Goal: Check status: Check status

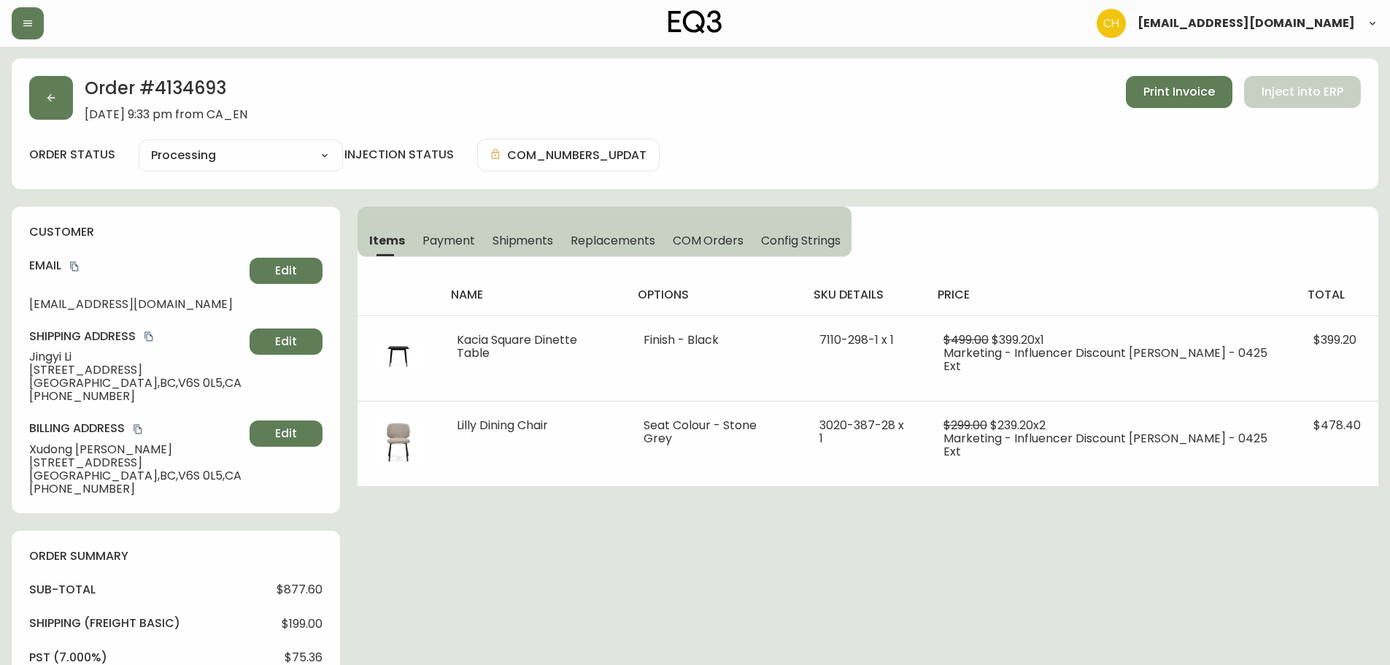
select select "PROCESSING"
click at [50, 102] on icon "button" at bounding box center [51, 98] width 12 height 12
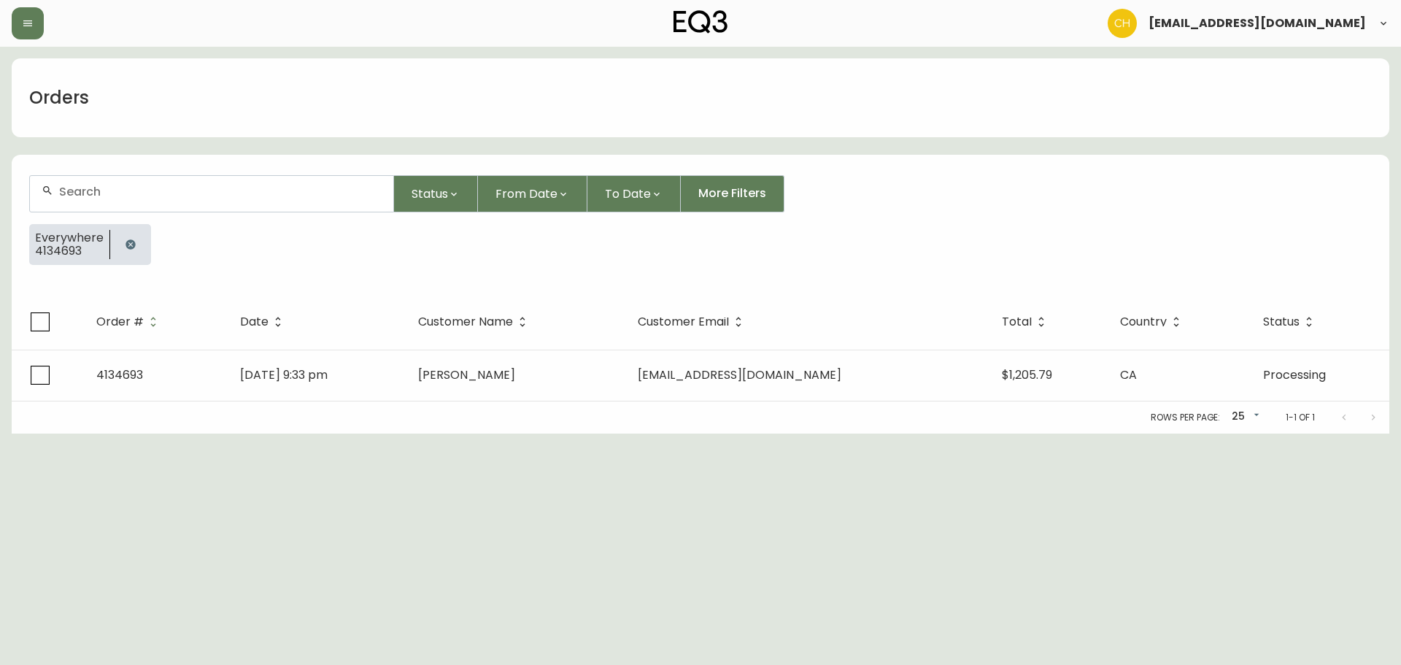
click at [97, 187] on input "text" at bounding box center [220, 192] width 322 height 14
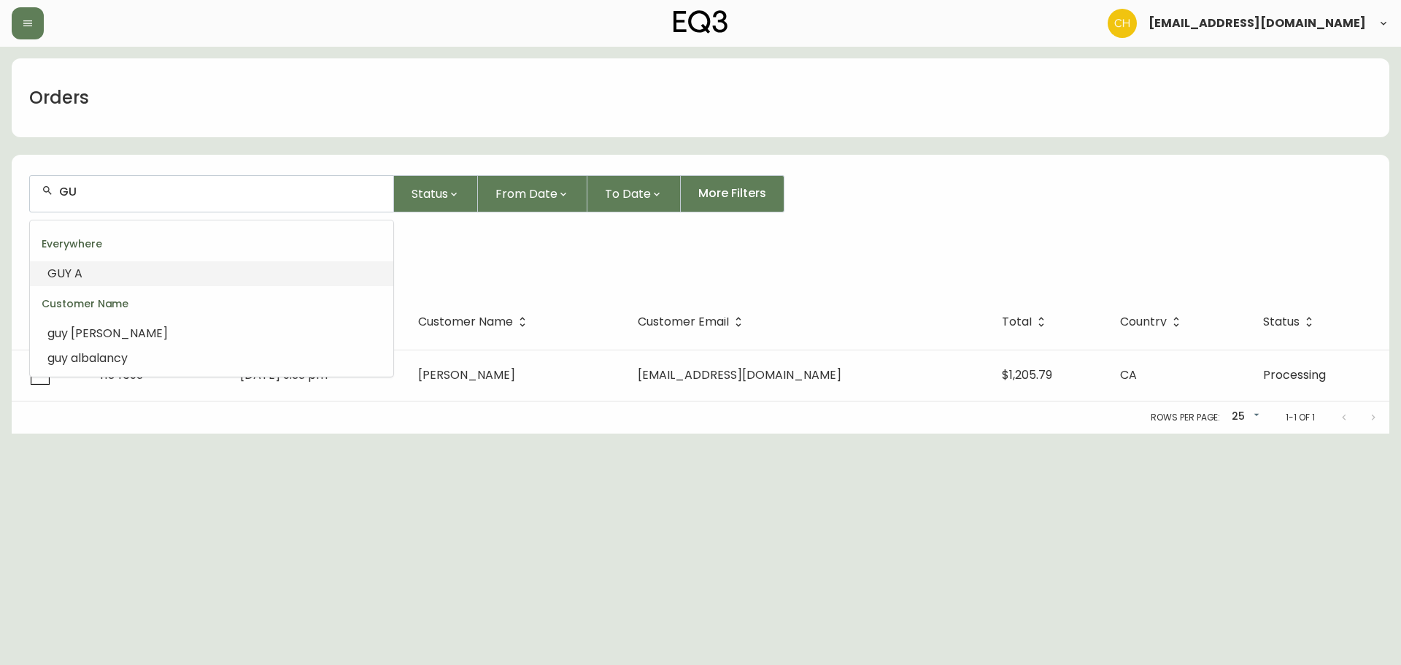
type input "G"
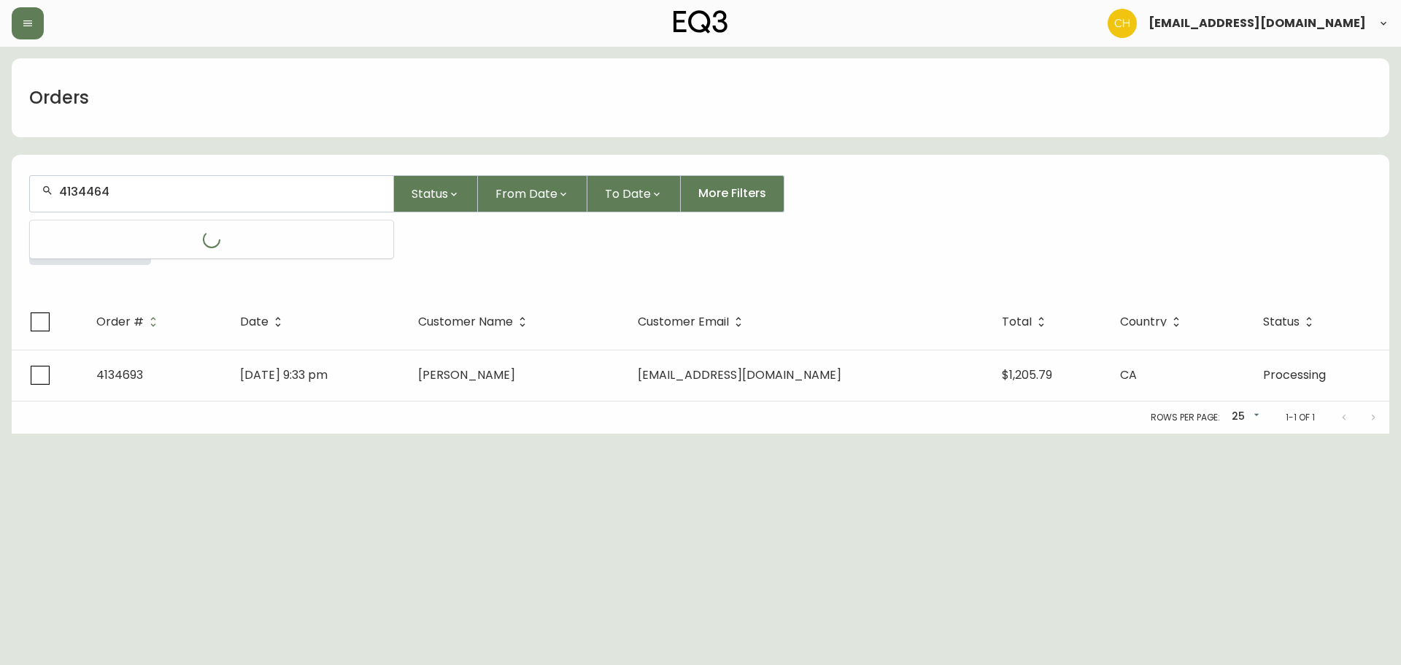
type input "4134464"
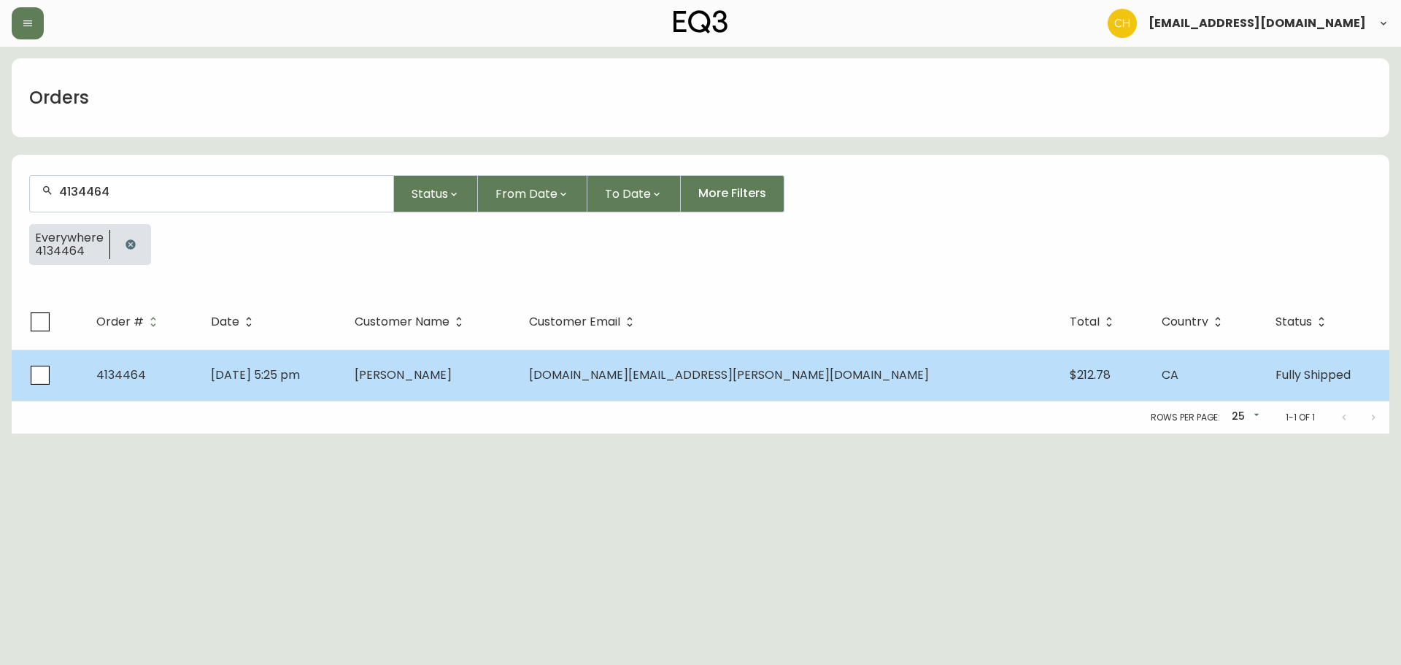
click at [514, 396] on td "[PERSON_NAME]" at bounding box center [430, 374] width 175 height 51
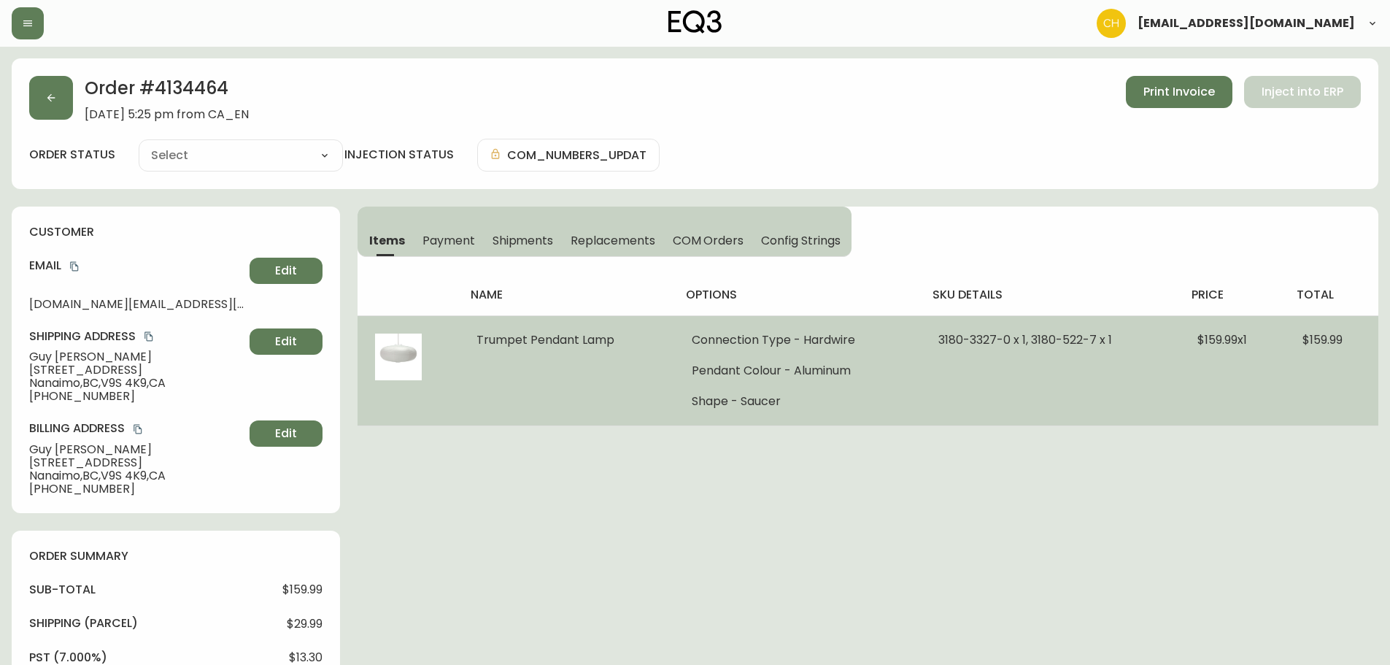
type input "Fully Shipped"
select select "FULLY_SHIPPED"
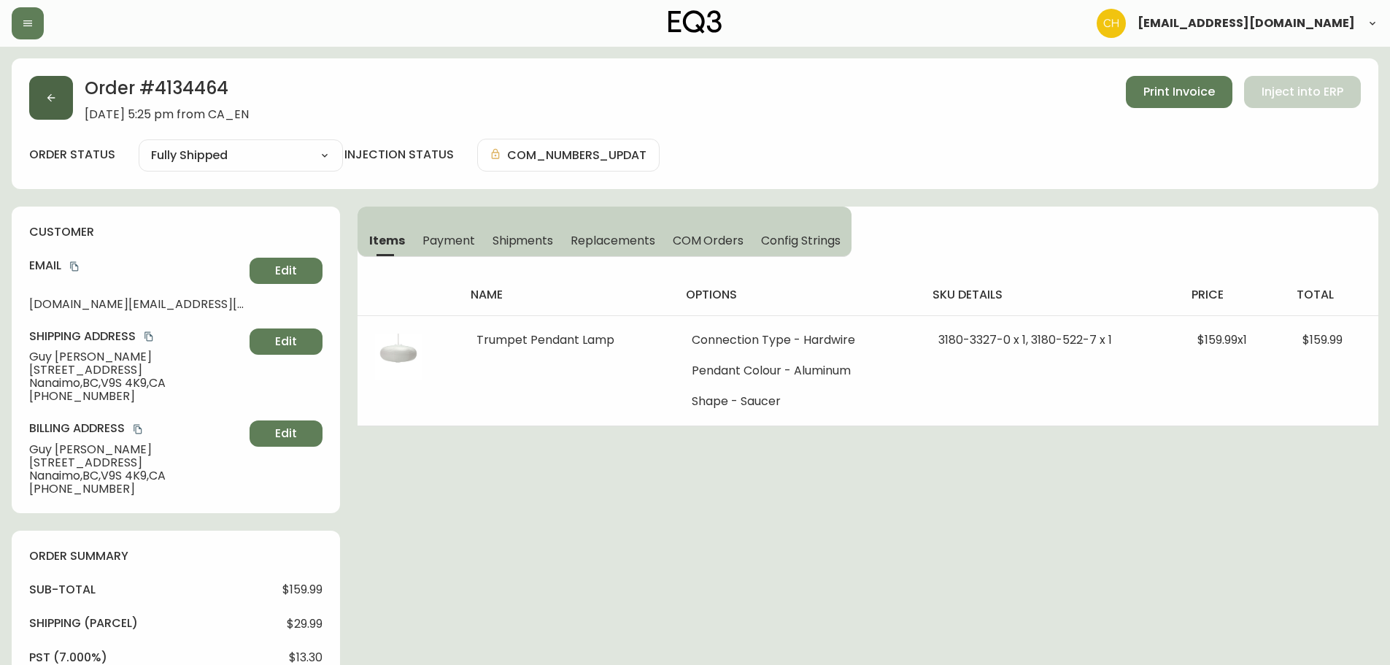
click at [59, 99] on button "button" at bounding box center [51, 98] width 44 height 44
